Goal: Task Accomplishment & Management: Manage account settings

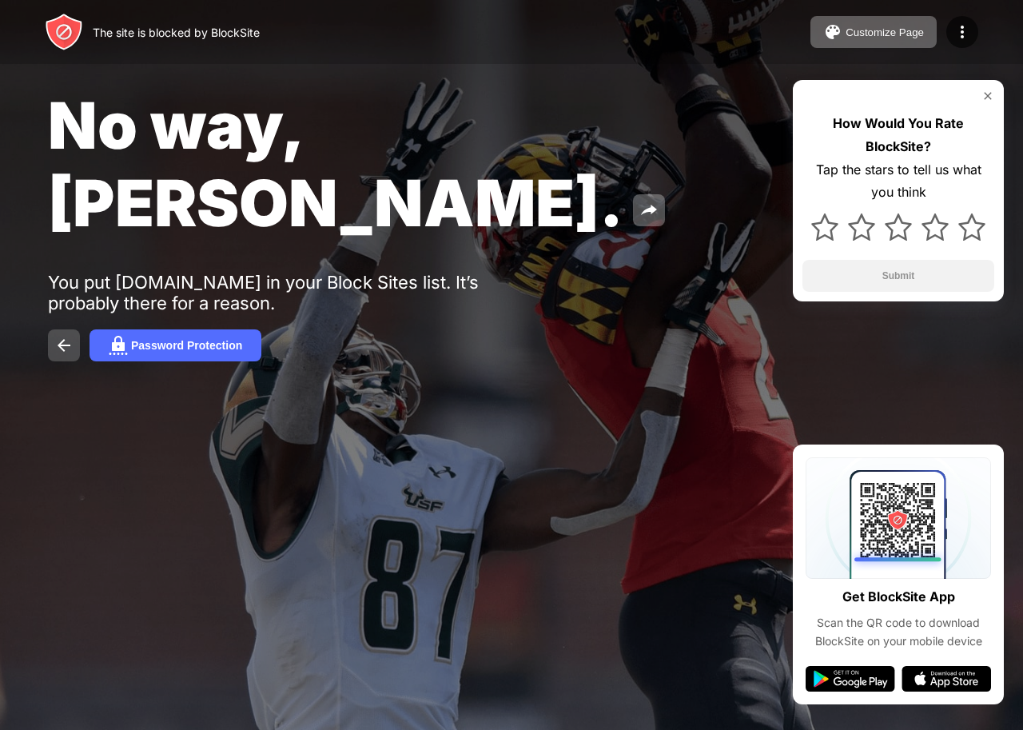
click at [56, 329] on button at bounding box center [64, 345] width 32 height 32
click at [115, 336] on img at bounding box center [118, 345] width 19 height 19
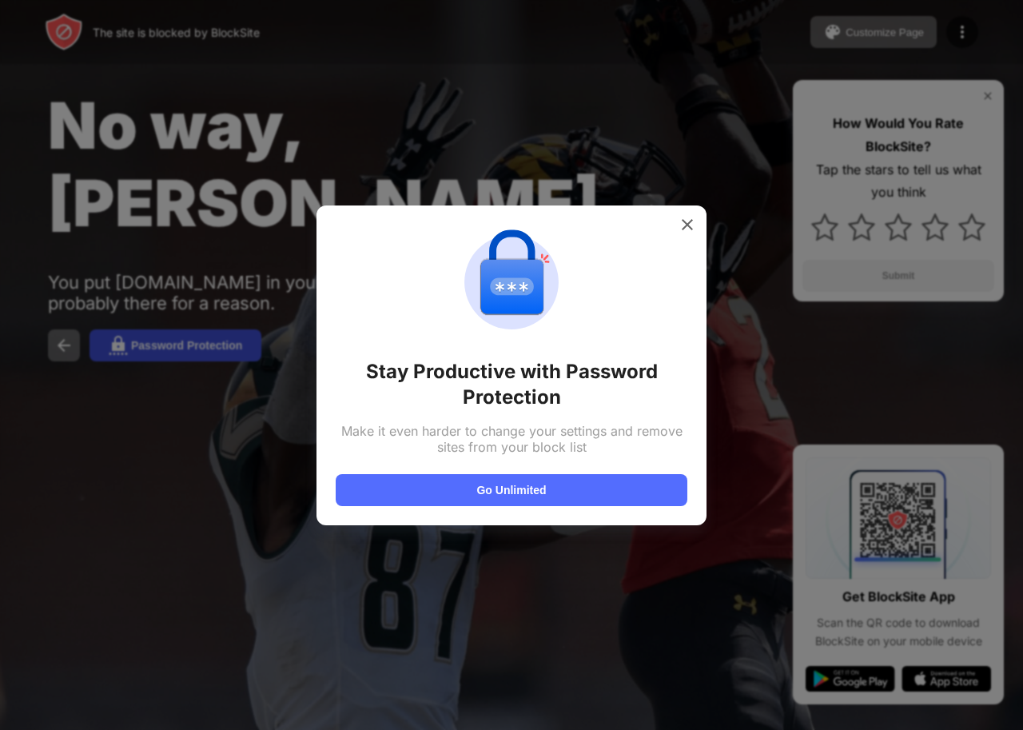
click at [115, 264] on div at bounding box center [511, 365] width 1023 height 730
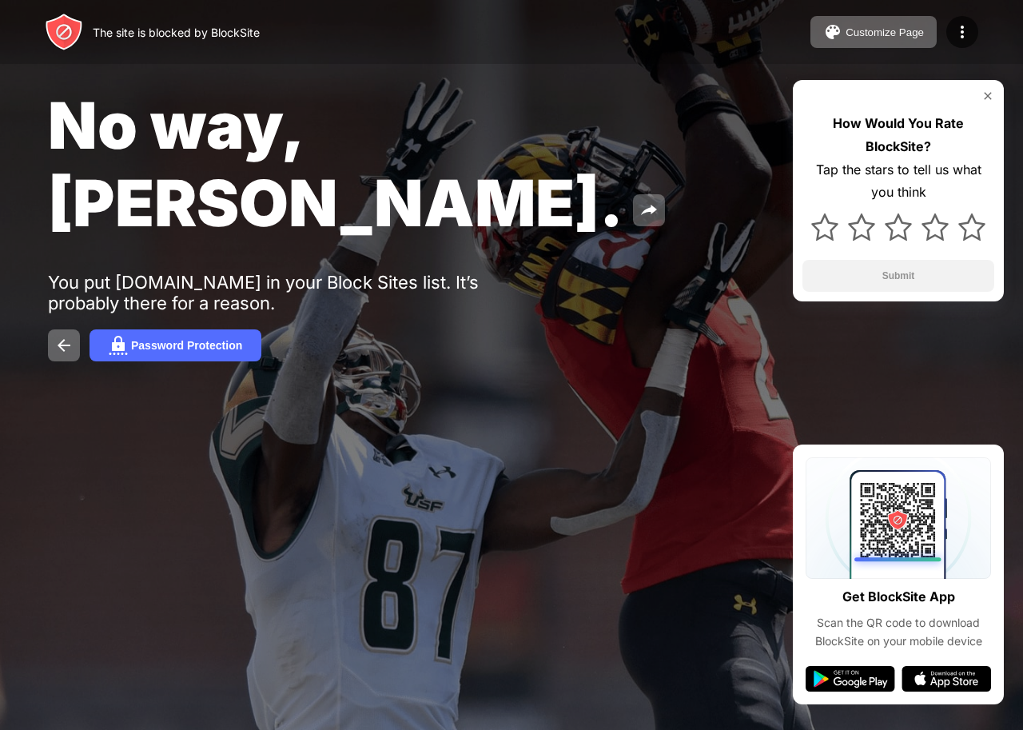
drag, startPoint x: 135, startPoint y: 260, endPoint x: 685, endPoint y: 229, distance: 550.7
click at [685, 229] on div "No way, Jose. You put facebook.com in your Block Sites list. It’s probably ther…" at bounding box center [511, 223] width 1023 height 447
